Goal: Information Seeking & Learning: Compare options

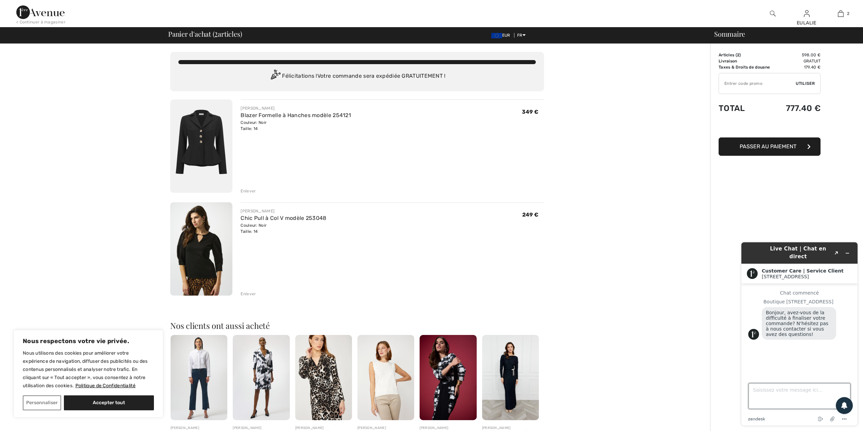
click at [803, 397] on textarea "Saisissez votre message ici..." at bounding box center [799, 397] width 102 height 26
type textarea "Bonjour,"
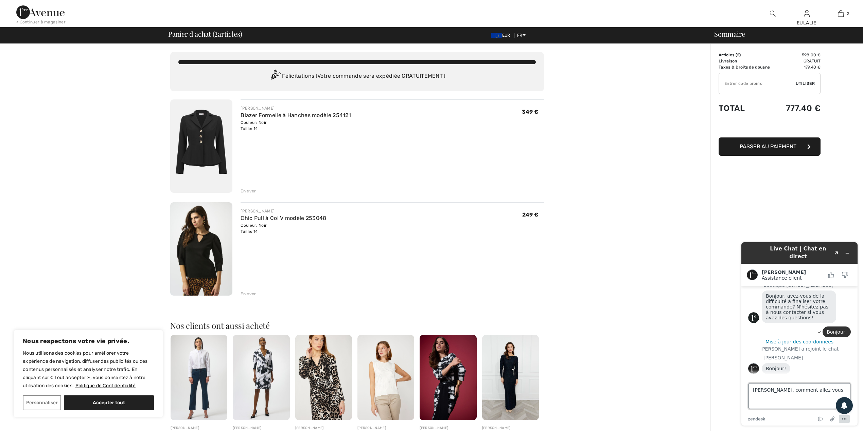
type textarea "Amanda, comment allez vous"
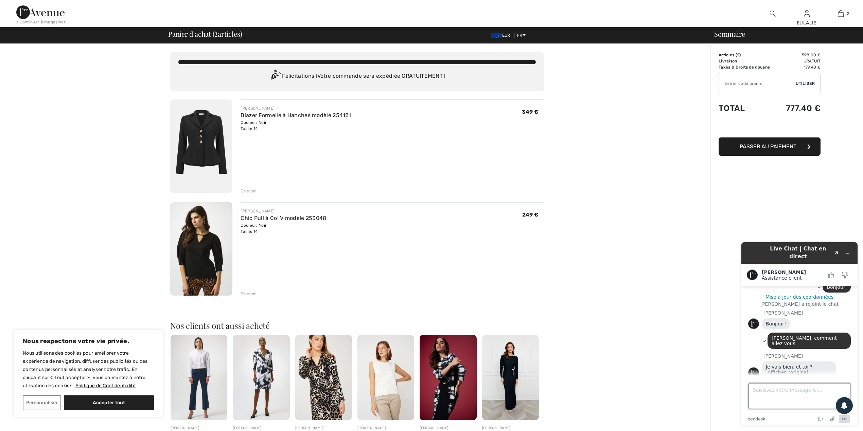
scroll to position [64, 0]
click at [754, 390] on textarea "Saisissez votre message ici..." at bounding box center [799, 397] width 102 height 26
type textarea "ça va"
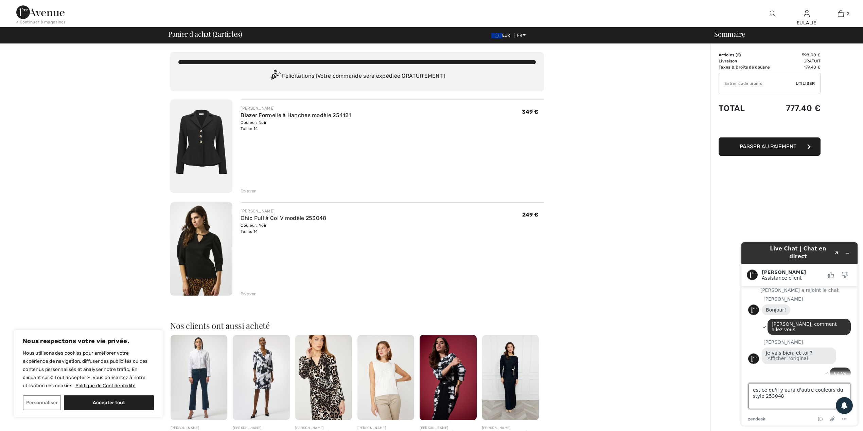
type textarea "est ce qu'il y aura d'autre couleurs du style 253048 ?"
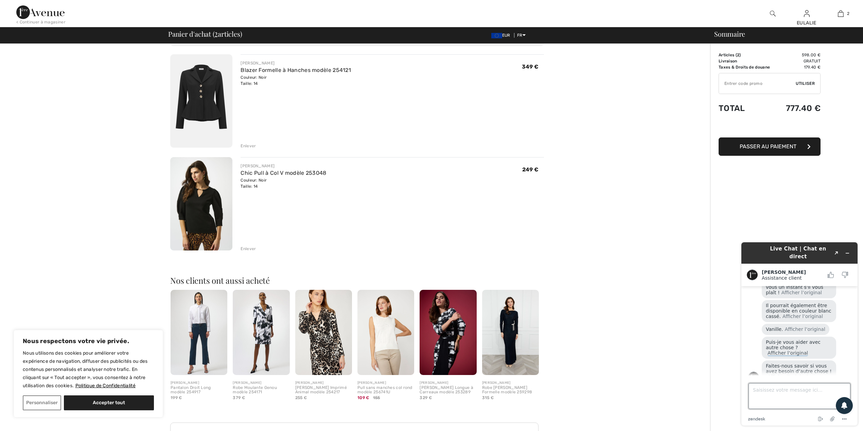
scroll to position [90, 0]
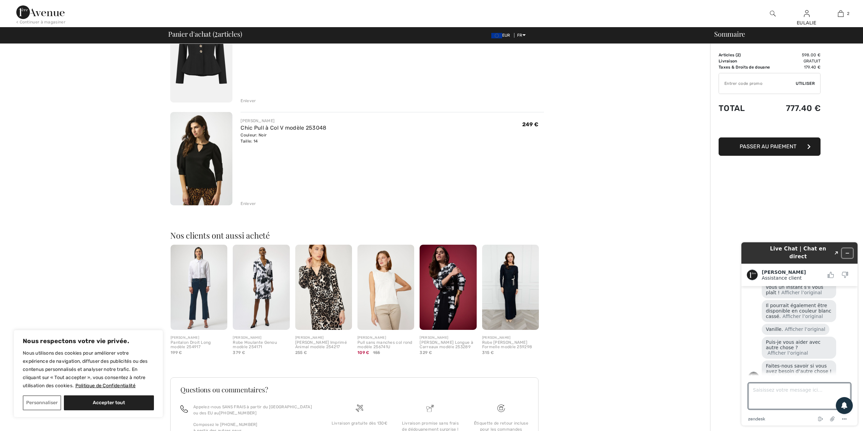
click at [847, 251] on icon "Réduire le widget" at bounding box center [847, 253] width 5 height 5
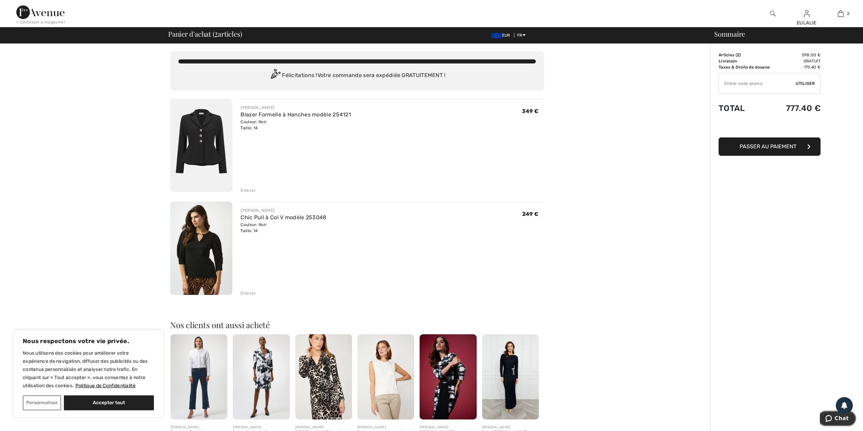
scroll to position [0, 0]
click at [193, 243] on img at bounding box center [201, 248] width 62 height 93
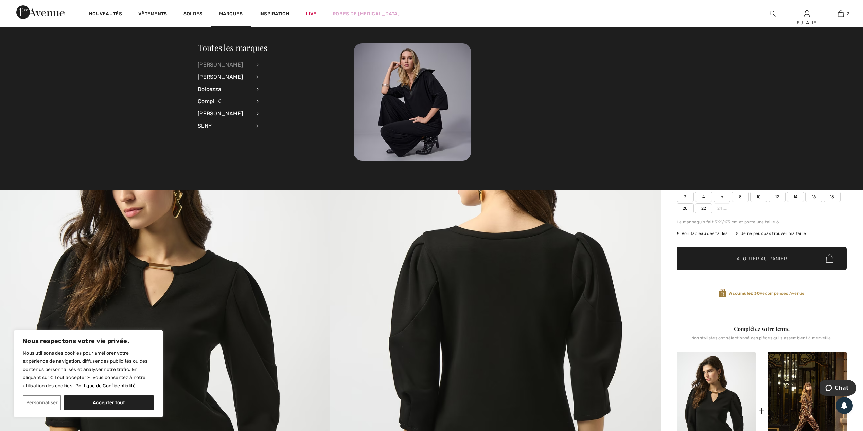
click at [207, 63] on div "[PERSON_NAME]" at bounding box center [224, 65] width 53 height 12
click at [276, 86] on link "Hauts" at bounding box center [294, 86] width 55 height 11
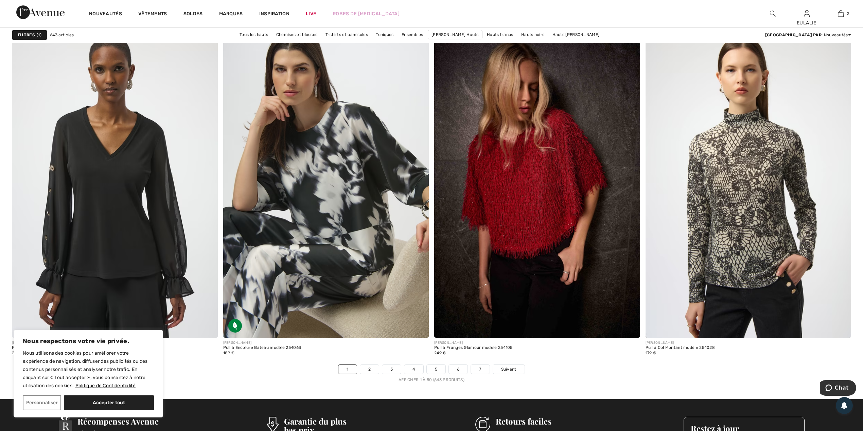
scroll to position [4992, 0]
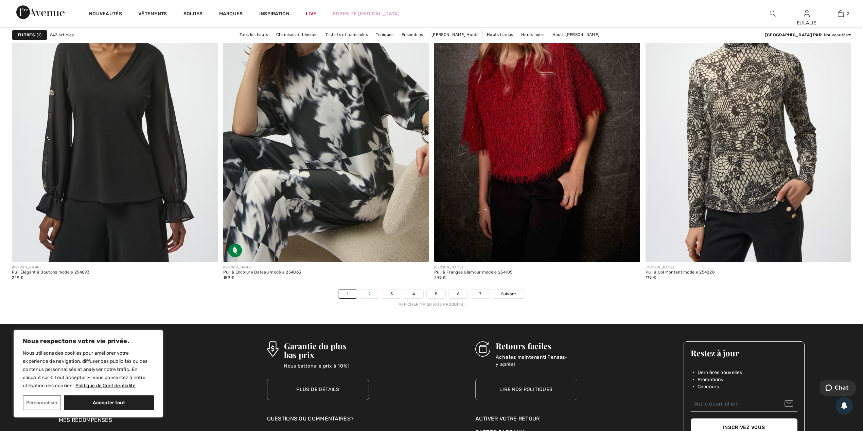
click at [370, 295] on link "2" at bounding box center [369, 294] width 19 height 9
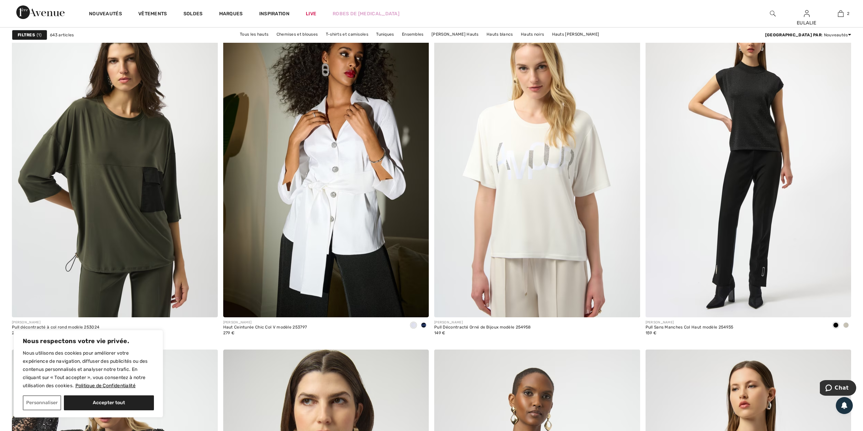
scroll to position [1947, 0]
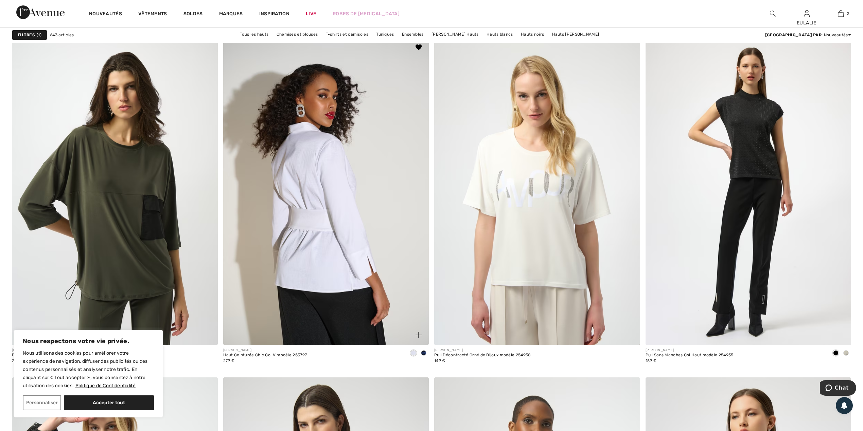
click at [320, 220] on img at bounding box center [326, 191] width 206 height 308
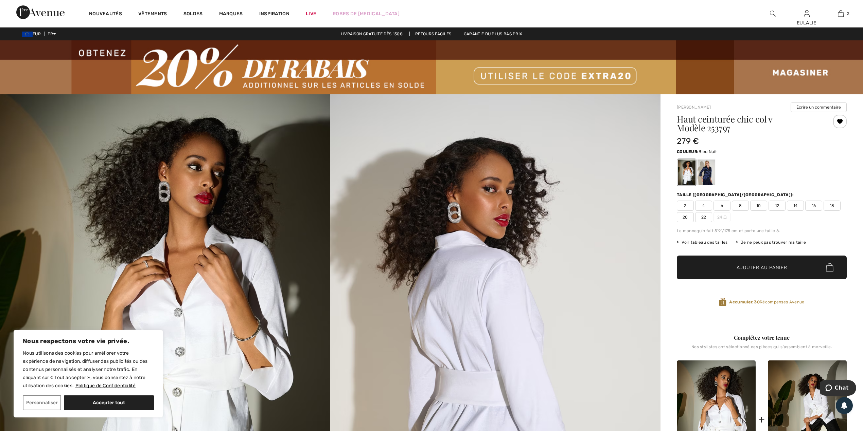
click at [707, 173] on div at bounding box center [706, 172] width 18 height 25
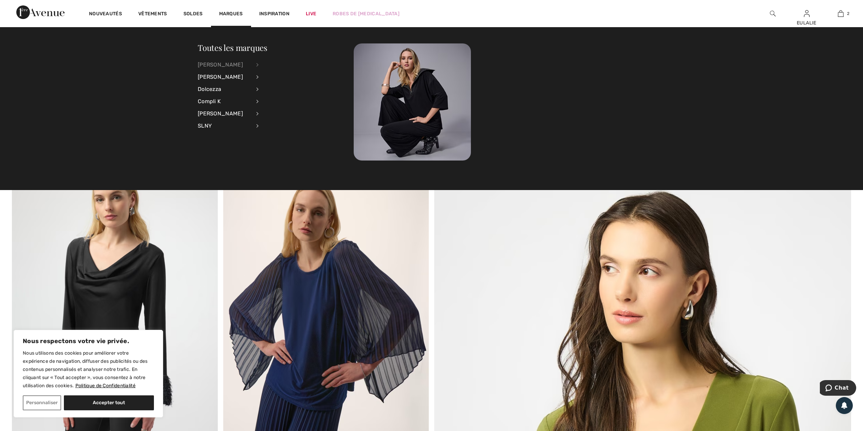
click at [231, 63] on div "[PERSON_NAME]" at bounding box center [224, 65] width 53 height 12
click at [300, 142] on link "Vestes et blazers" at bounding box center [294, 142] width 55 height 11
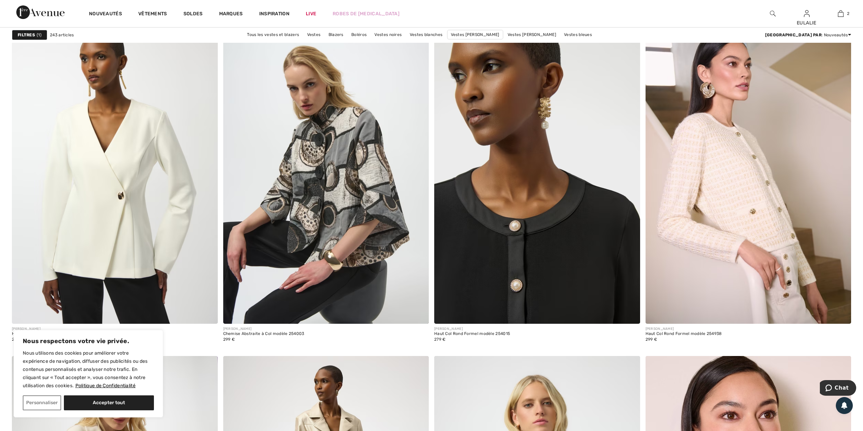
scroll to position [3442, 0]
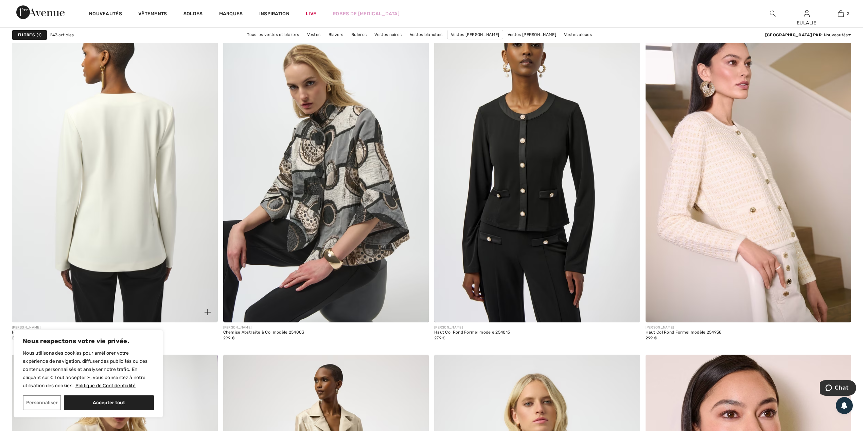
click at [118, 137] on img at bounding box center [115, 168] width 206 height 308
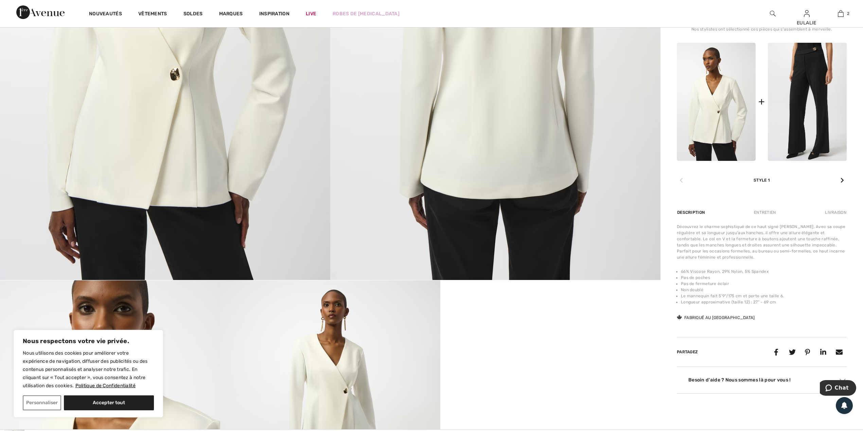
scroll to position [362, 0]
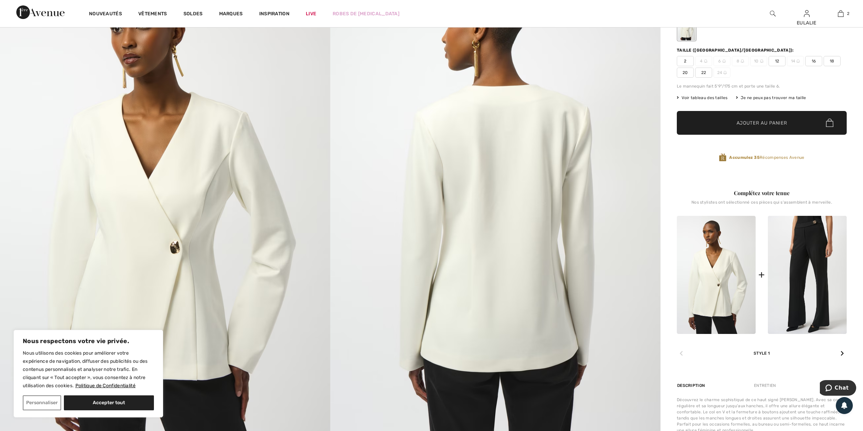
click at [520, 141] on img at bounding box center [495, 206] width 330 height 495
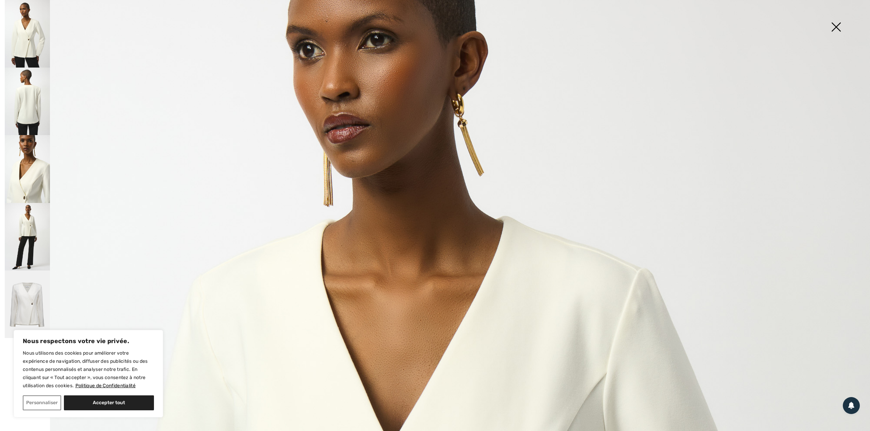
scroll to position [136, 0]
click at [33, 176] on img at bounding box center [27, 169] width 45 height 68
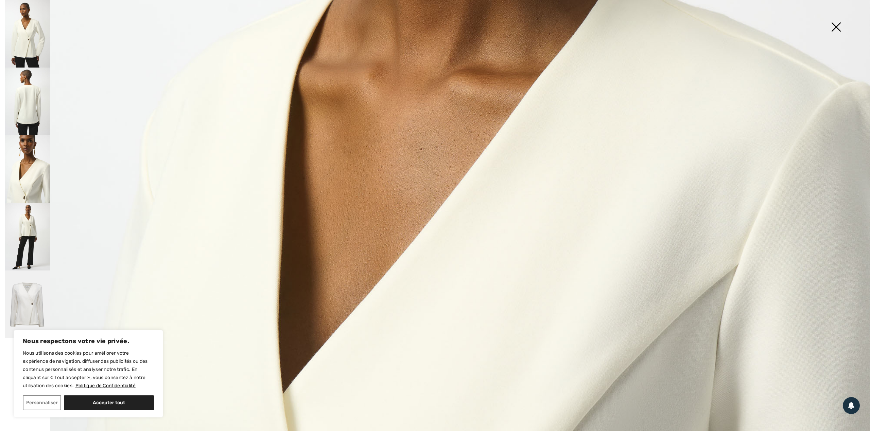
scroll to position [589, 0]
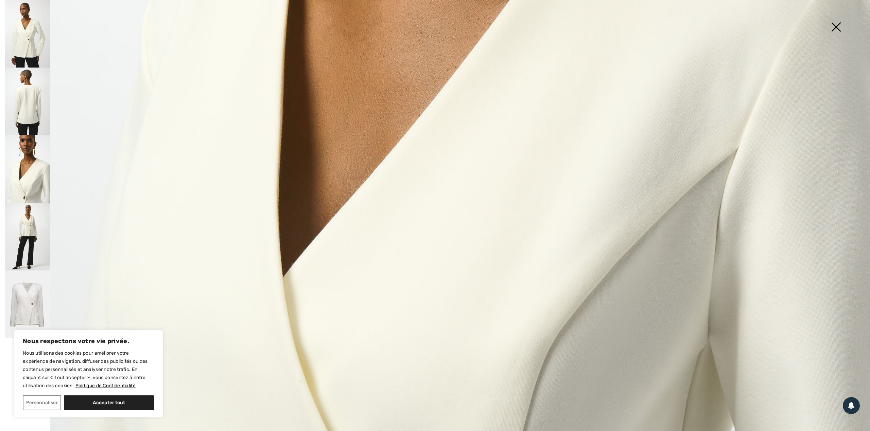
click at [837, 22] on img at bounding box center [836, 27] width 34 height 35
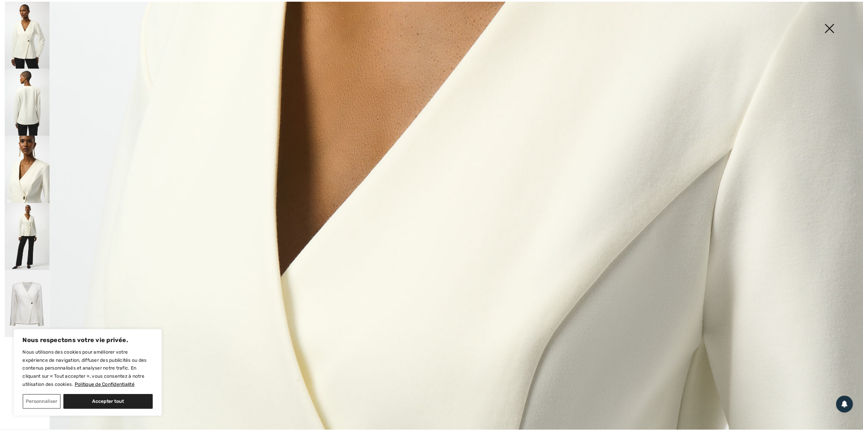
scroll to position [136, 0]
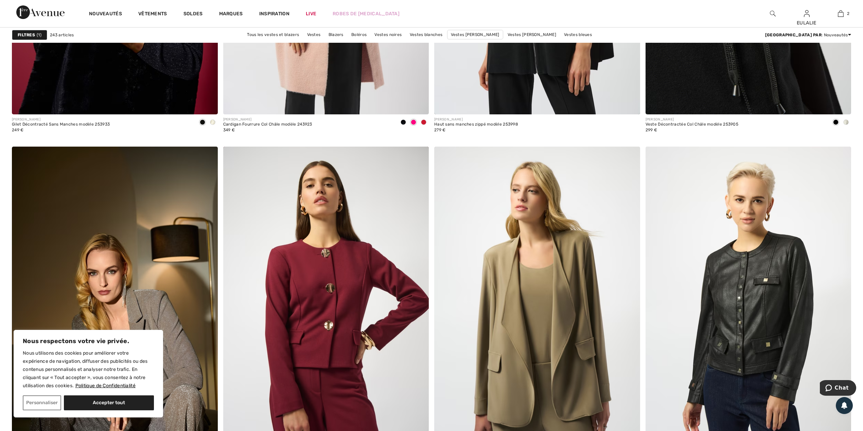
scroll to position [4891, 0]
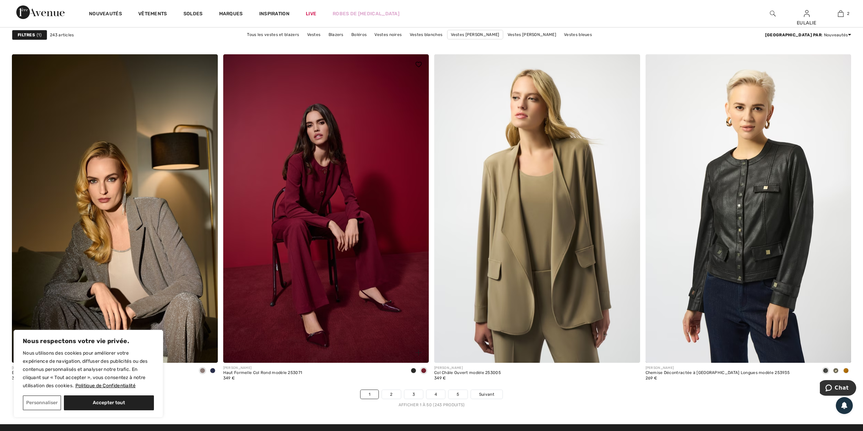
click at [315, 183] on img at bounding box center [326, 208] width 206 height 308
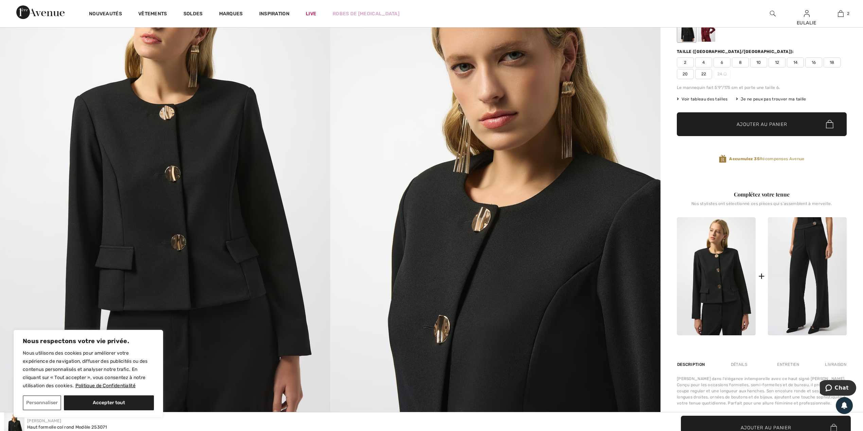
scroll to position [135, 0]
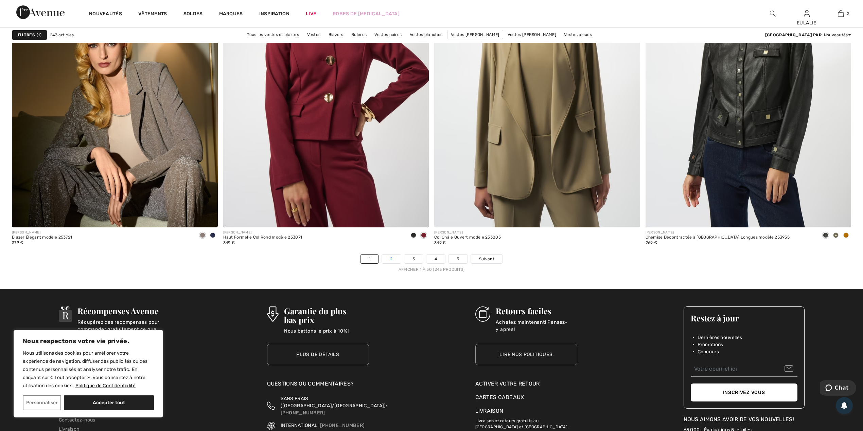
click at [386, 257] on link "2" at bounding box center [391, 259] width 19 height 9
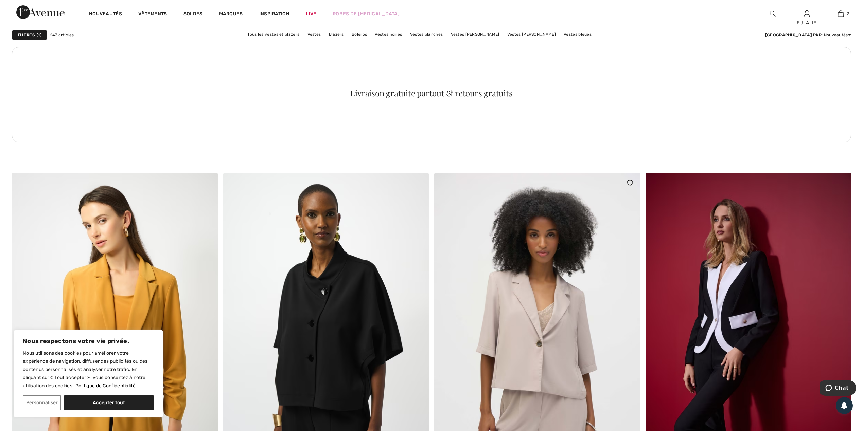
scroll to position [1585, 0]
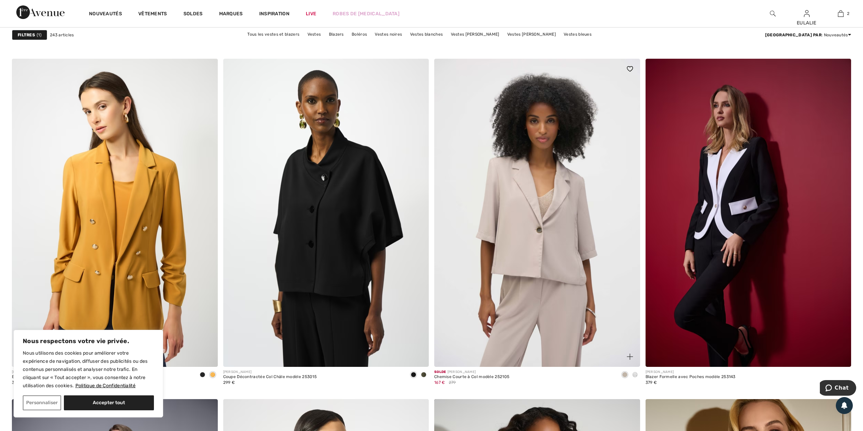
click at [514, 241] on img at bounding box center [537, 213] width 206 height 308
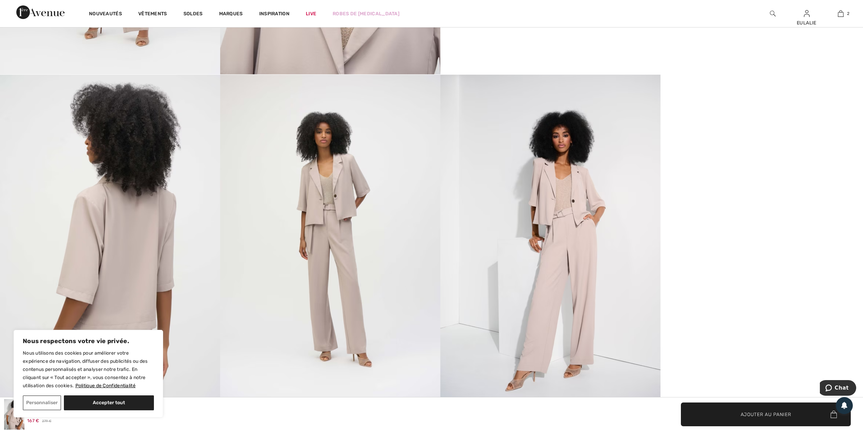
scroll to position [951, 0]
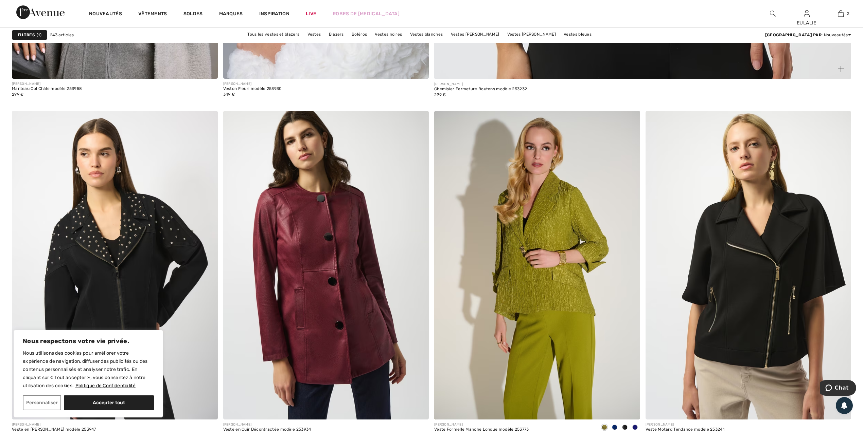
scroll to position [815, 0]
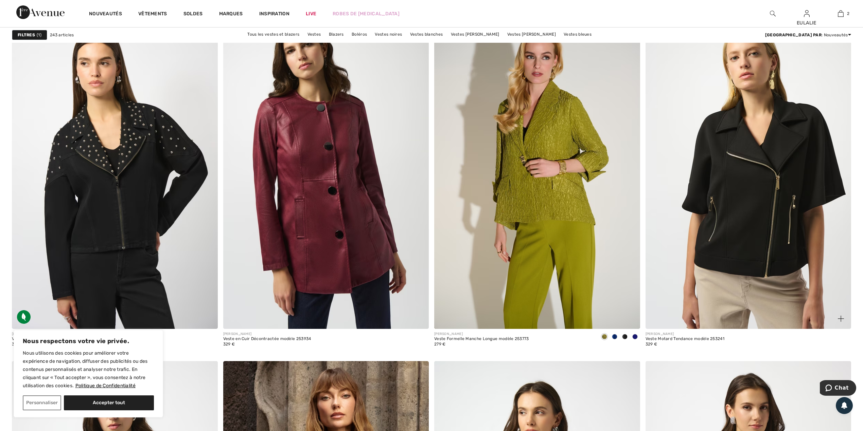
click at [774, 197] on img at bounding box center [748, 174] width 206 height 308
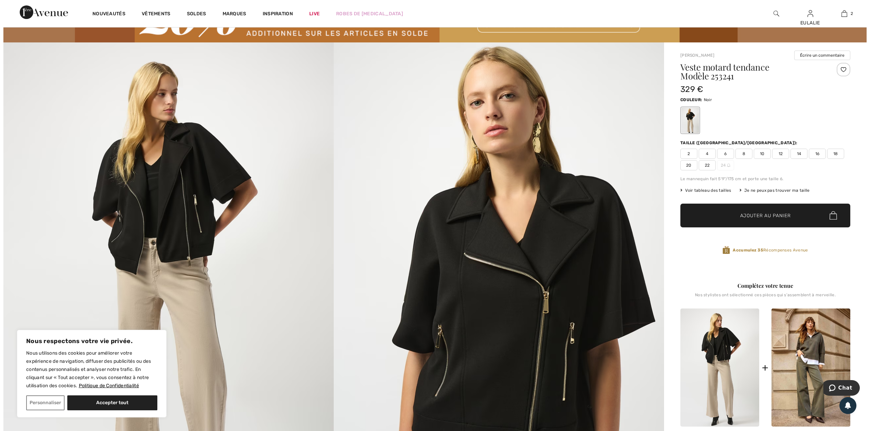
scroll to position [45, 0]
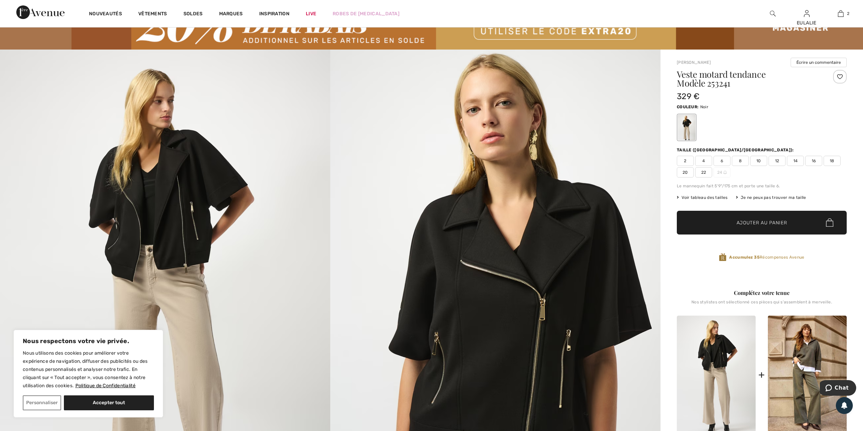
click at [181, 175] on img at bounding box center [165, 297] width 330 height 495
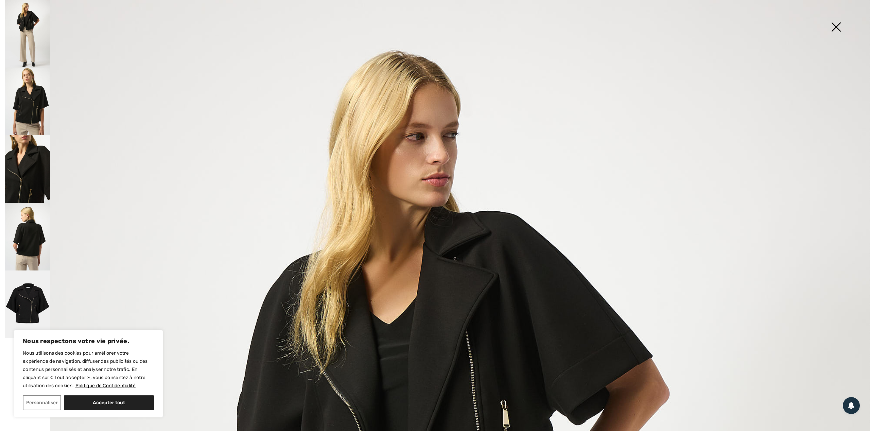
click at [33, 164] on img at bounding box center [27, 169] width 45 height 68
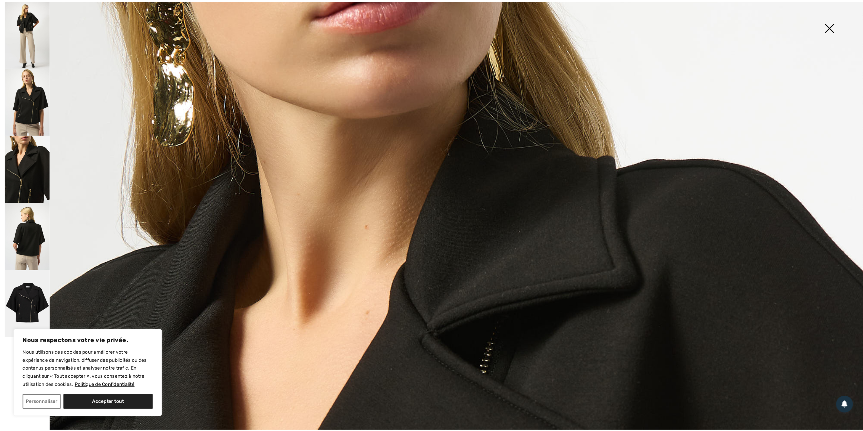
scroll to position [181, 0]
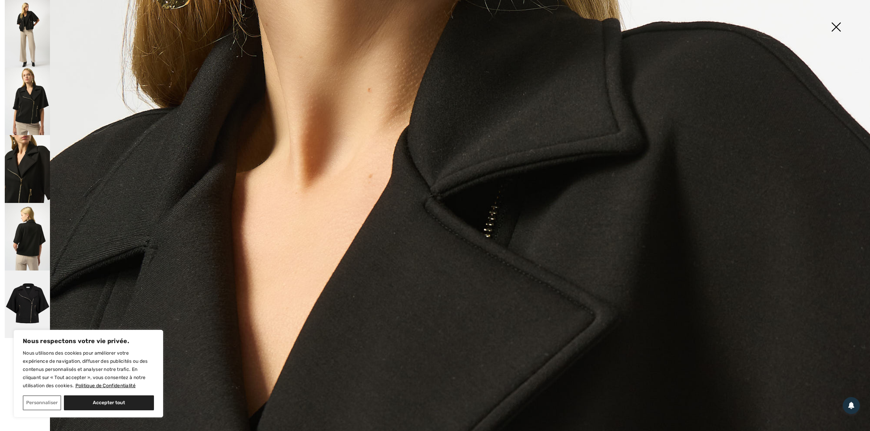
click at [839, 27] on img at bounding box center [836, 27] width 34 height 35
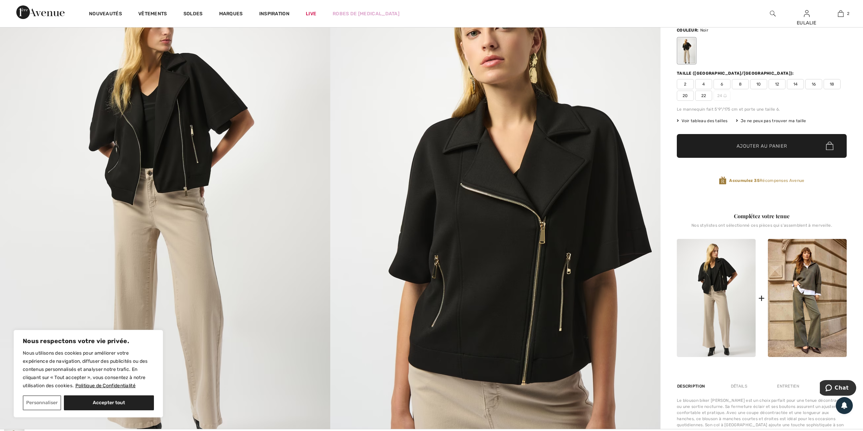
scroll to position [0, 0]
